Goal: Task Accomplishment & Management: Manage account settings

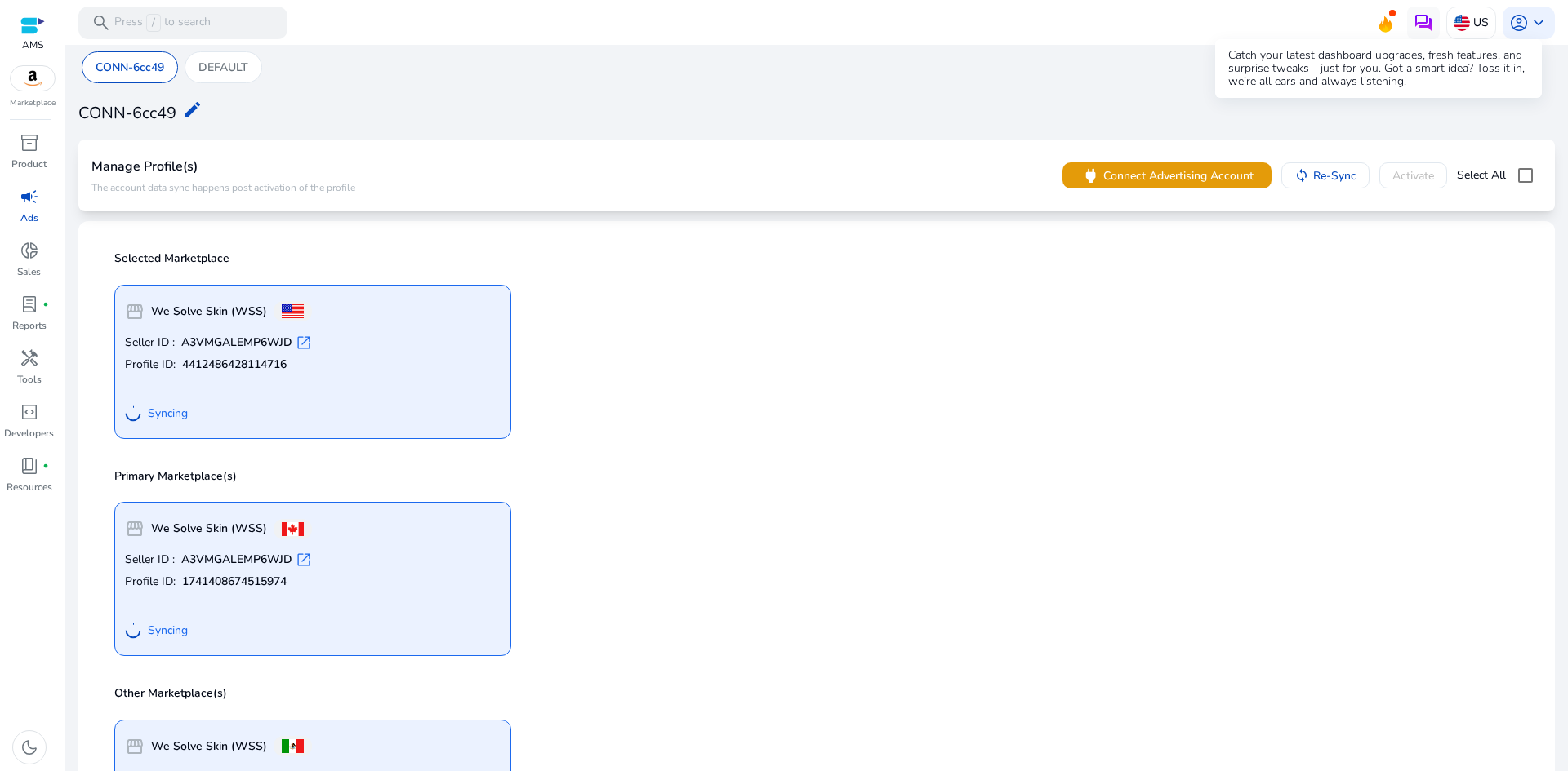
click at [1379, 24] on icon at bounding box center [1386, 24] width 13 height 16
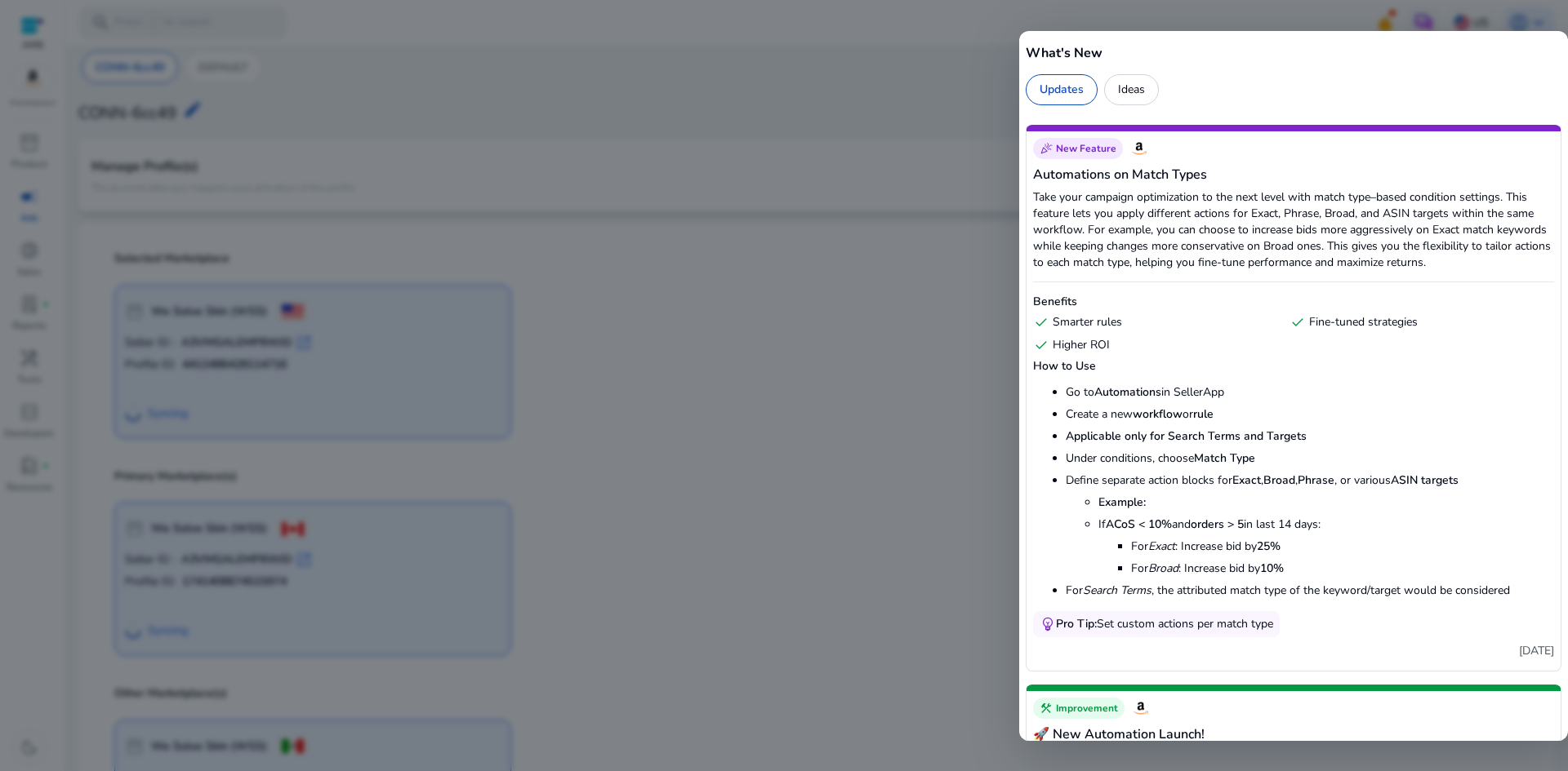
click at [1379, 24] on div at bounding box center [784, 386] width 1568 height 771
